Goal: Complete application form

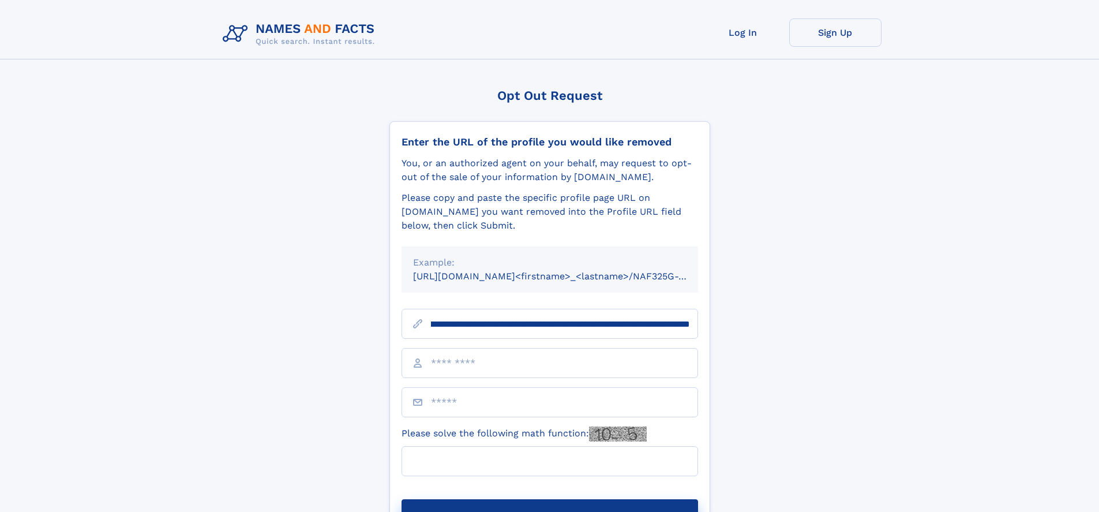
scroll to position [0, 131]
type input "**********"
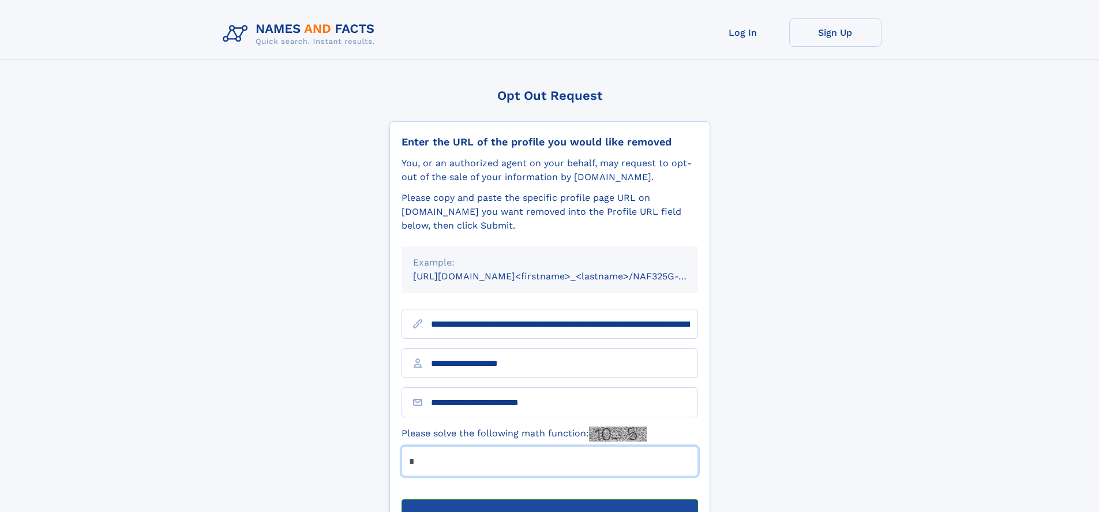
type input "*"
click at [549, 499] on button "Submit Opt Out Request" at bounding box center [550, 517] width 297 height 37
